Goal: Check status: Check status

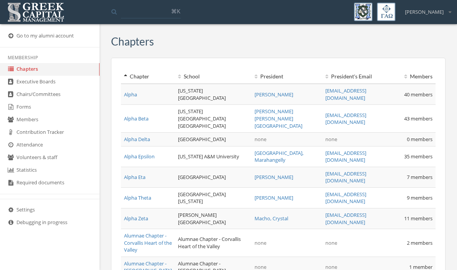
click at [26, 114] on link "Forms" at bounding box center [50, 107] width 100 height 13
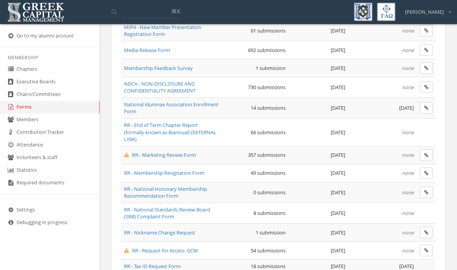
scroll to position [522, 0]
click at [190, 207] on span "RR - National Standards Review Board (SRB) Complaint Form" at bounding box center [167, 214] width 86 height 14
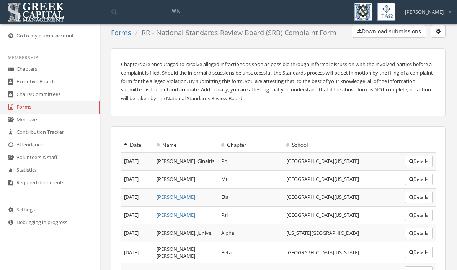
scroll to position [10, 0]
click at [416, 252] on button "Details" at bounding box center [419, 252] width 28 height 11
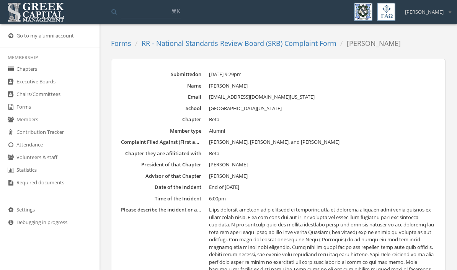
click at [127, 47] on link "Forms" at bounding box center [121, 43] width 20 height 9
click at [133, 40] on div "Forms RR - National Standards Review Board (SRB) Complaint Form [PERSON_NAME] S…" at bounding box center [278, 227] width 357 height 406
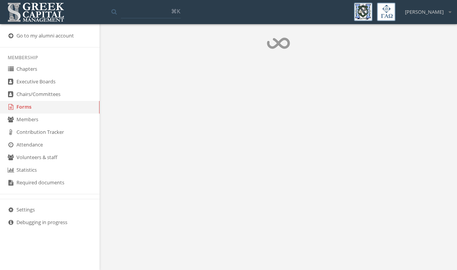
click at [123, 50] on div at bounding box center [278, 40] width 357 height 33
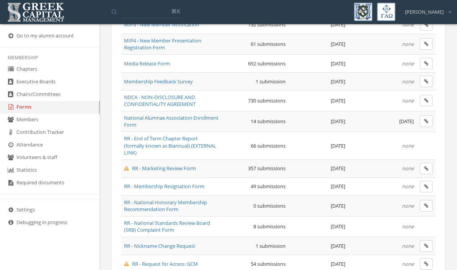
scroll to position [513, 0]
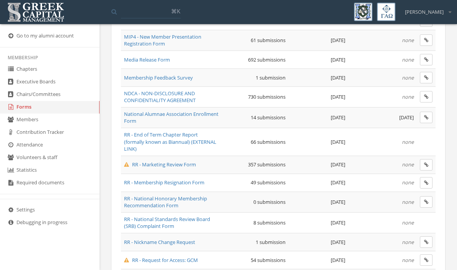
click at [200, 179] on span "RR - Membership Resignation Form" at bounding box center [164, 182] width 80 height 7
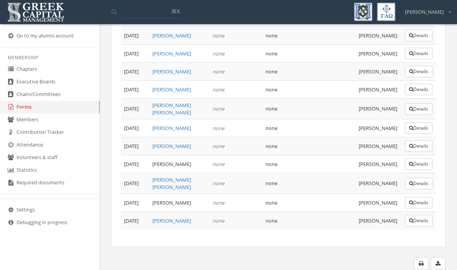
scroll to position [1095, 0]
click at [419, 227] on button "Details" at bounding box center [419, 220] width 28 height 11
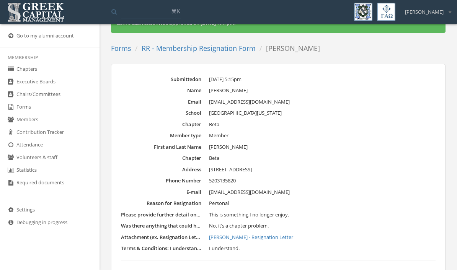
scroll to position [21, 0]
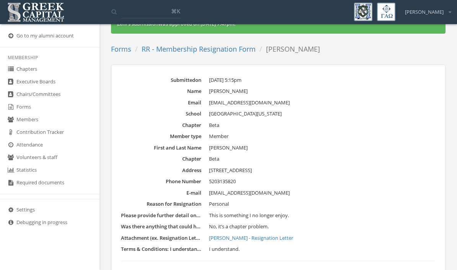
click at [261, 235] on link "[PERSON_NAME] - Resignation Letter" at bounding box center [322, 239] width 227 height 8
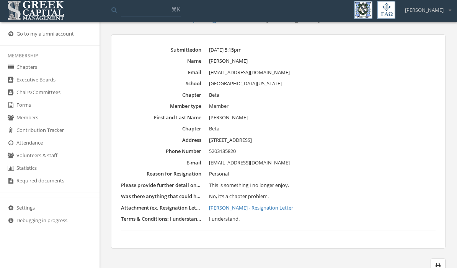
scroll to position [0, 0]
